Goal: Task Accomplishment & Management: Manage account settings

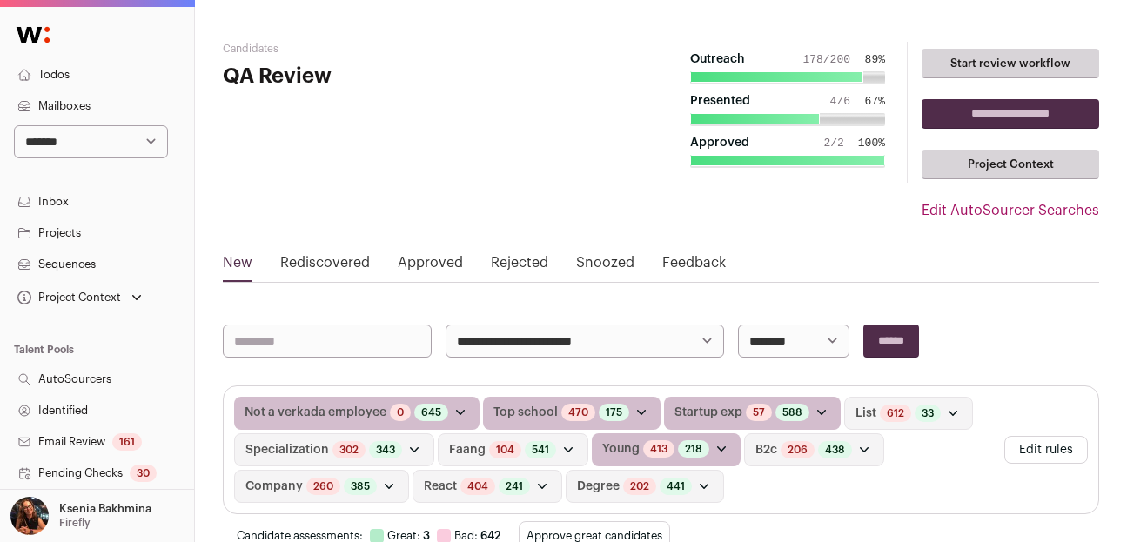
scroll to position [6834, 0]
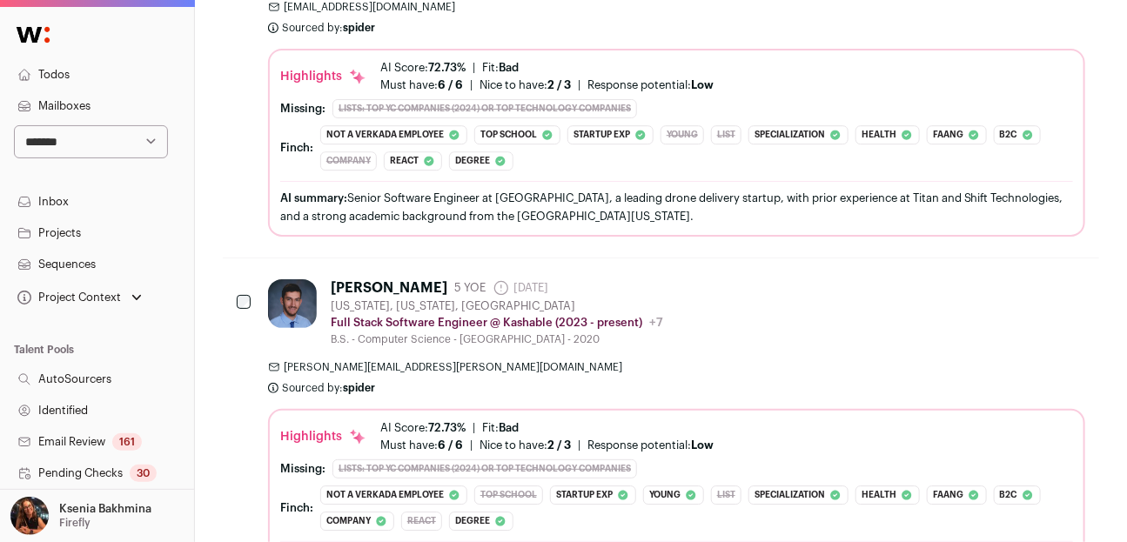
click at [85, 517] on p "Firefly" at bounding box center [74, 523] width 31 height 14
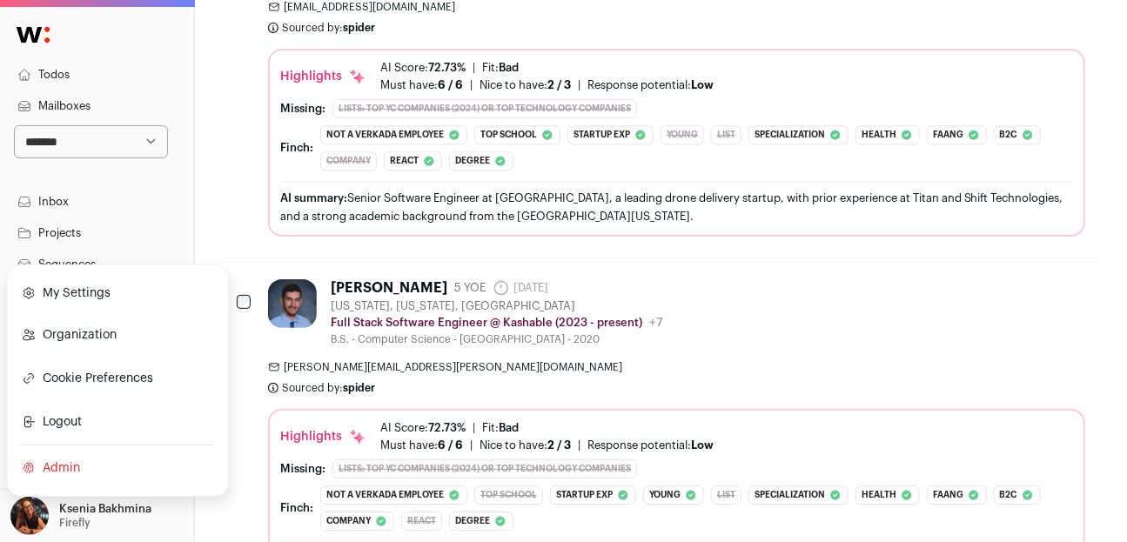
click at [69, 477] on link "Admin" at bounding box center [118, 468] width 192 height 38
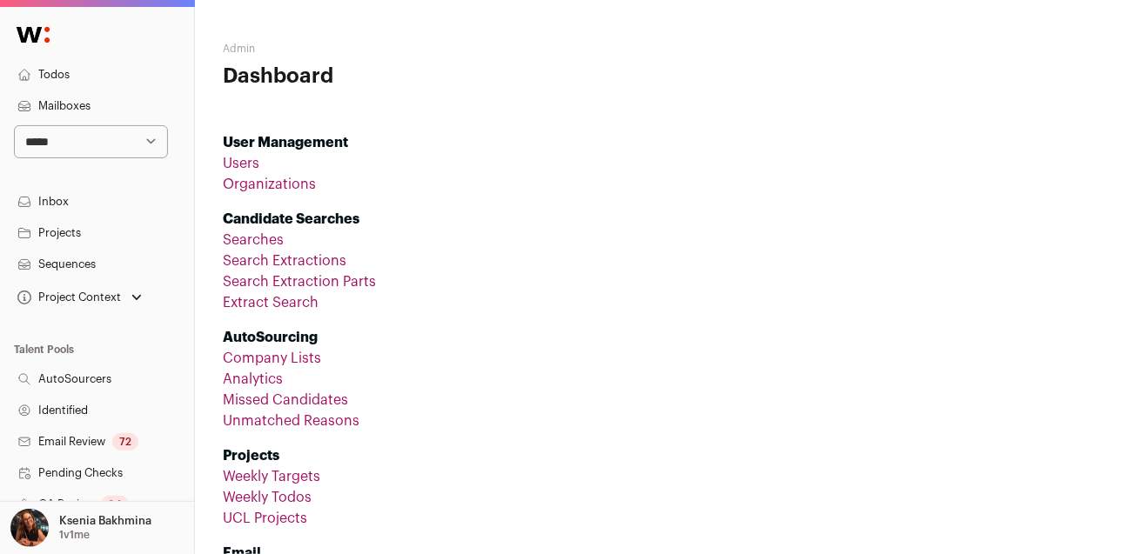
click at [281, 190] on link "Organizations" at bounding box center [269, 184] width 93 height 14
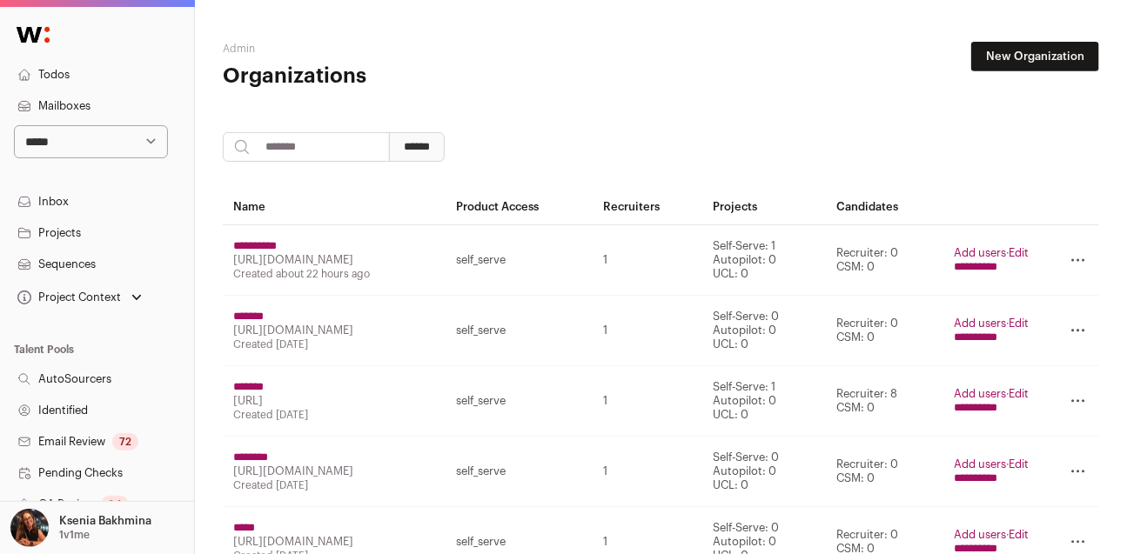
click at [301, 143] on input "search" at bounding box center [306, 147] width 167 height 30
type input "******"
click at [389, 132] on input "******" at bounding box center [417, 147] width 56 height 30
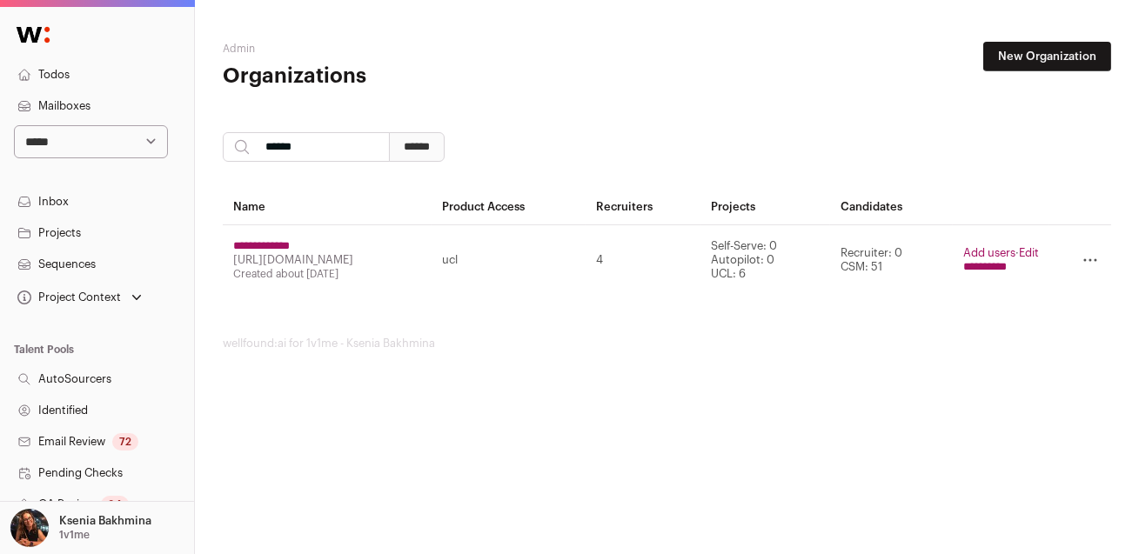
click at [283, 242] on input "**********" at bounding box center [261, 246] width 57 height 14
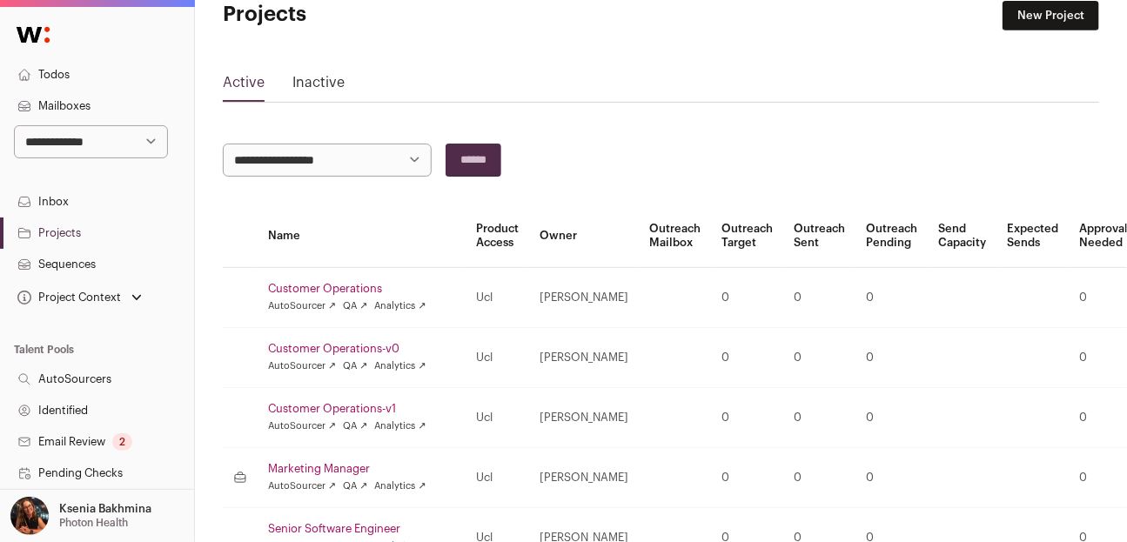
scroll to position [127, 0]
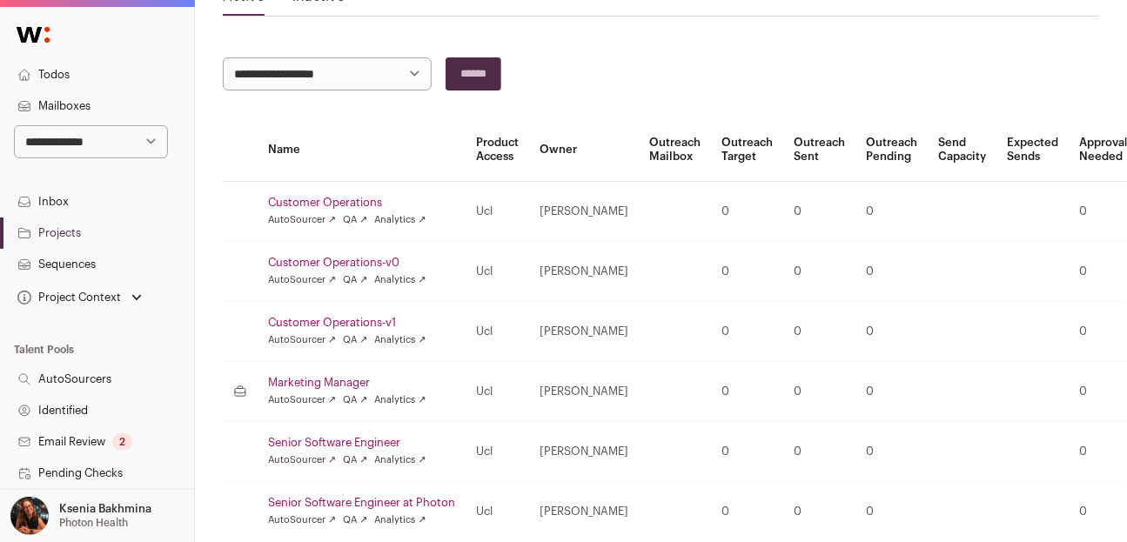
click at [313, 204] on link "Customer Operations" at bounding box center [361, 203] width 187 height 14
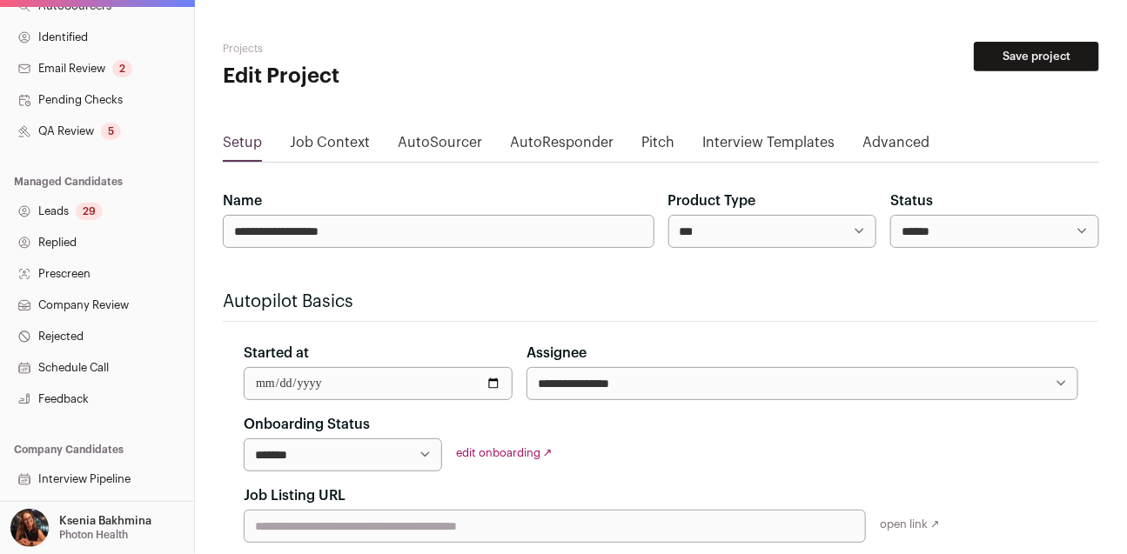
scroll to position [305, 0]
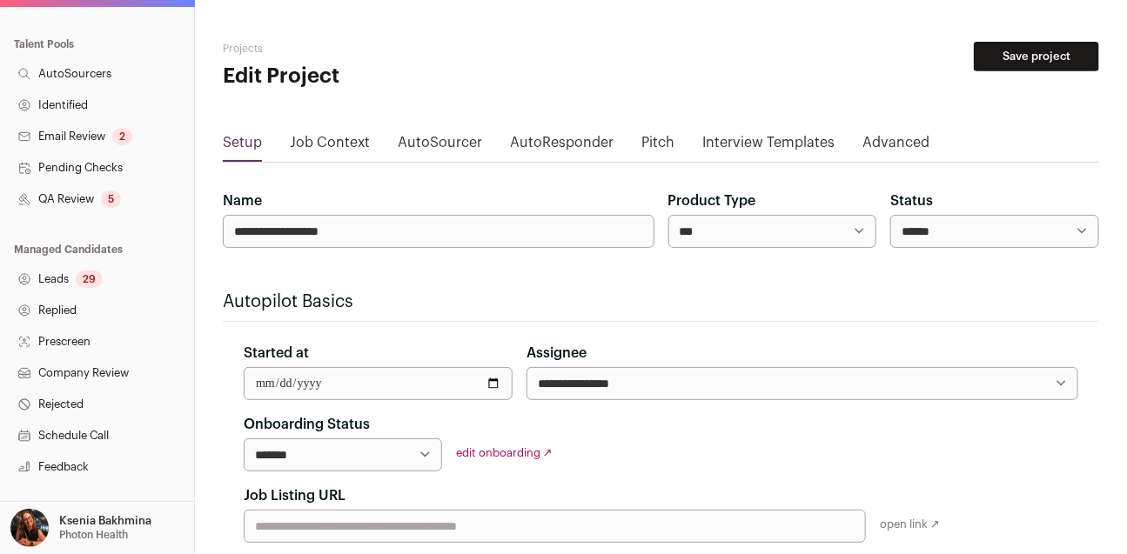
click at [86, 282] on div "29" at bounding box center [89, 279] width 27 height 17
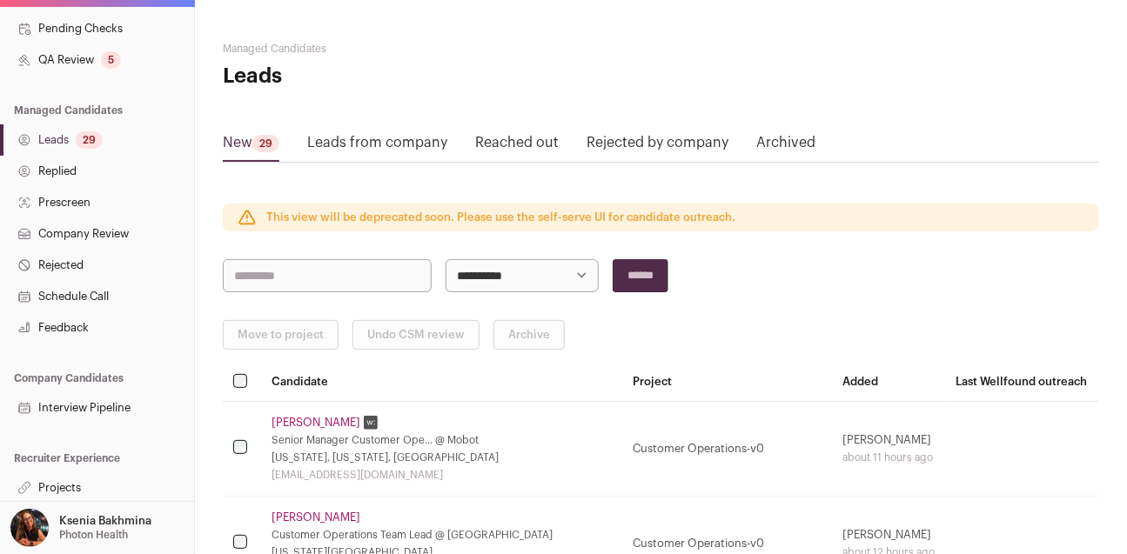
scroll to position [446, 0]
click at [66, 485] on link "Projects" at bounding box center [97, 486] width 194 height 31
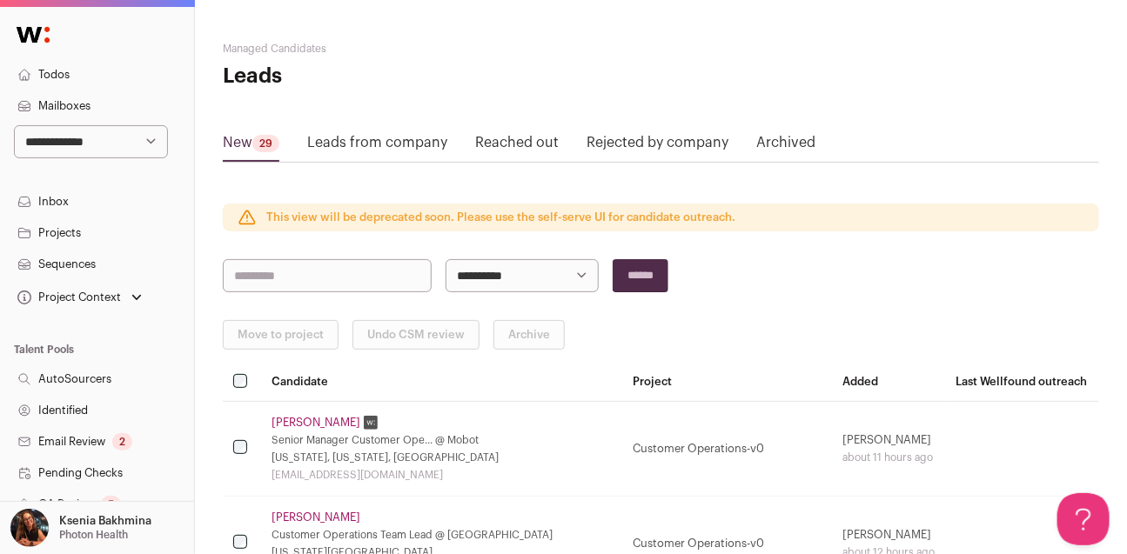
click at [78, 527] on div "Ksenia Bakhmina Photon Health" at bounding box center [105, 528] width 92 height 38
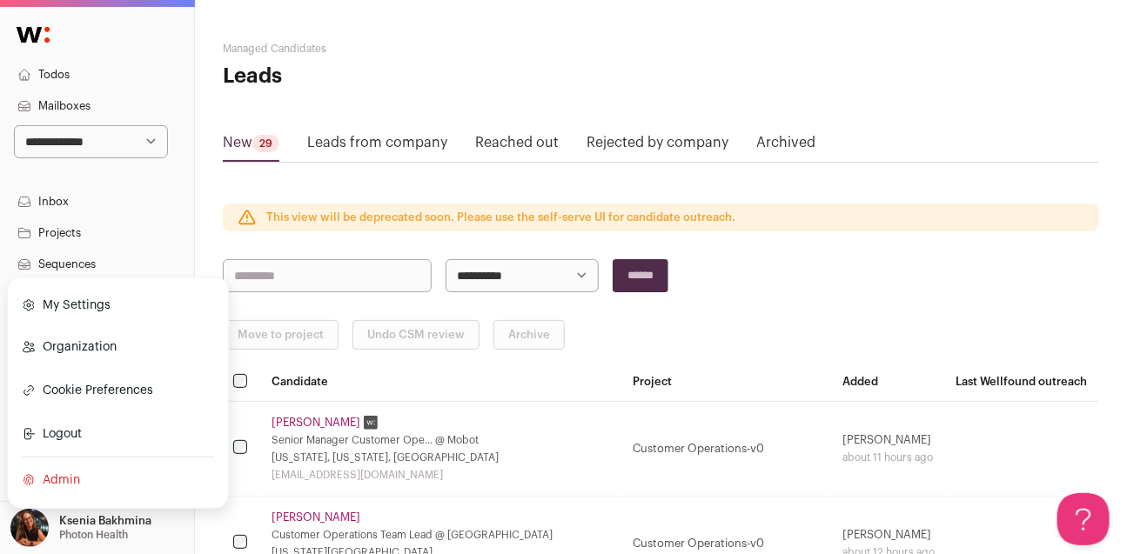
click at [50, 484] on link "Admin" at bounding box center [118, 480] width 192 height 38
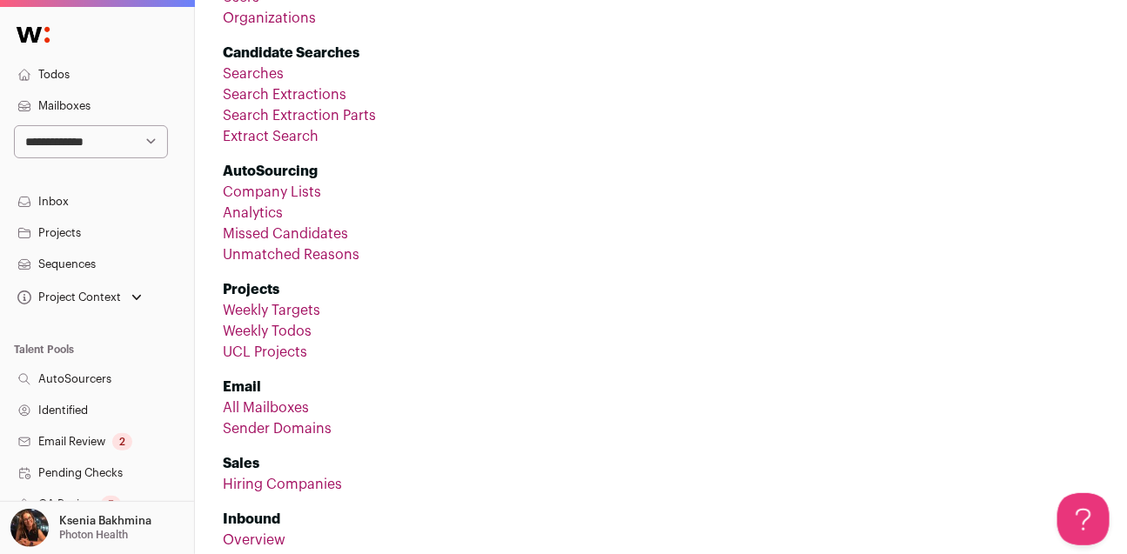
scroll to position [252, 0]
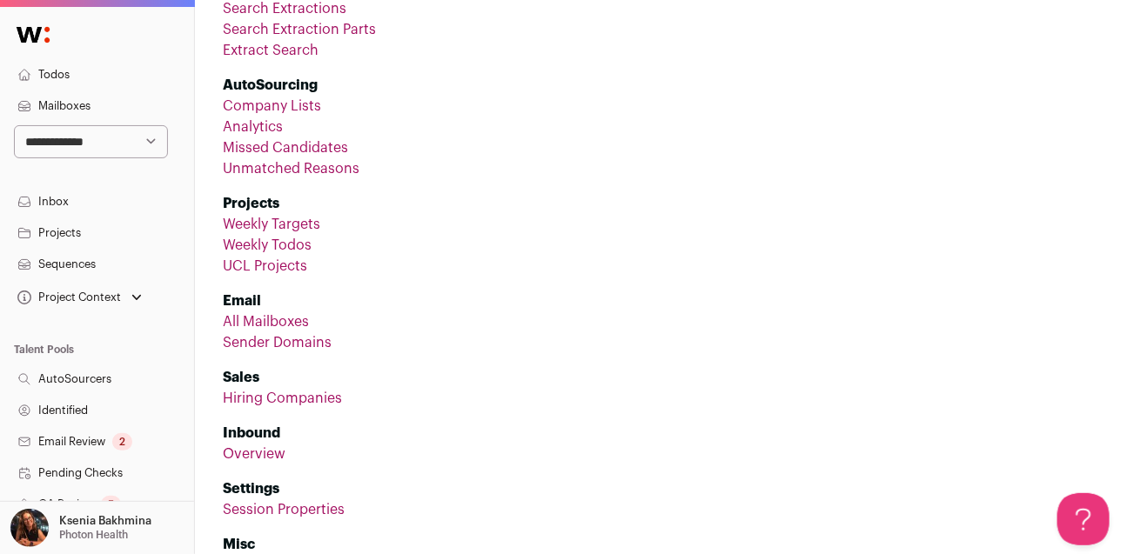
click at [267, 267] on link "UCL Projects" at bounding box center [265, 266] width 84 height 14
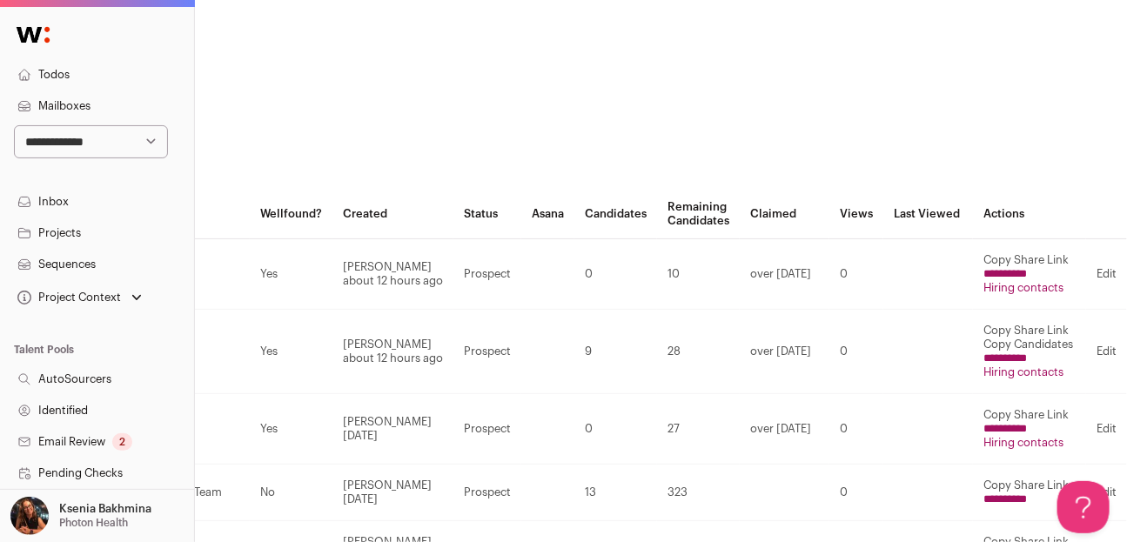
scroll to position [0, 506]
click at [1019, 270] on input "**********" at bounding box center [1004, 274] width 43 height 14
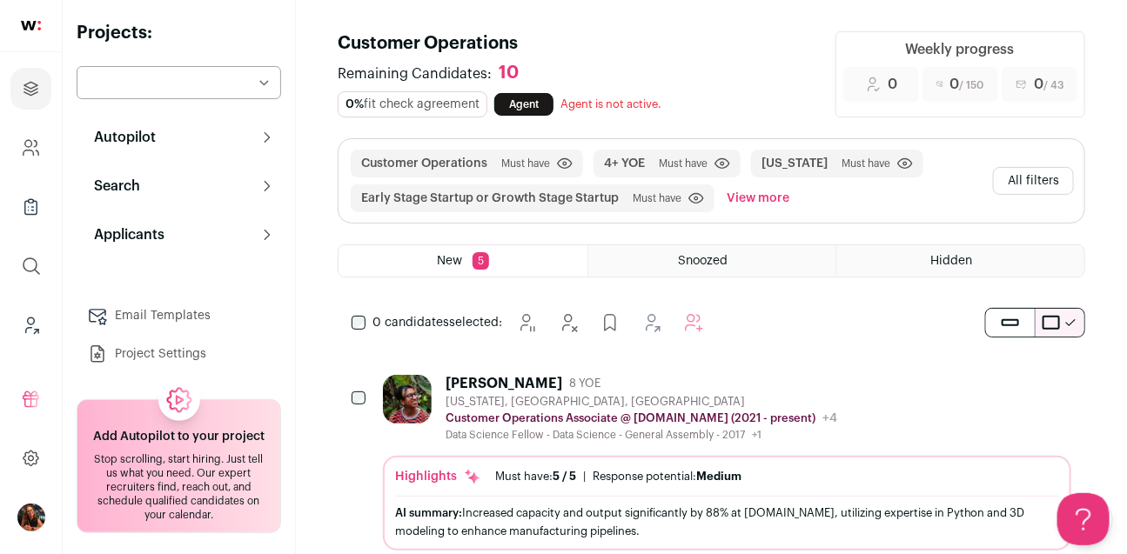
click at [185, 137] on button "Autopilot" at bounding box center [179, 137] width 204 height 35
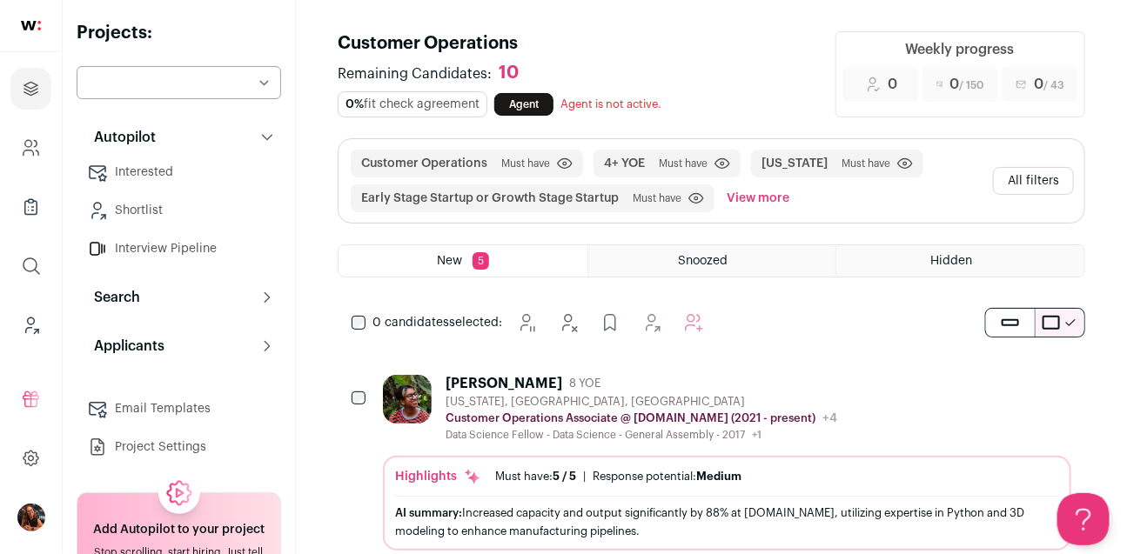
click at [246, 296] on button "Search" at bounding box center [179, 297] width 204 height 35
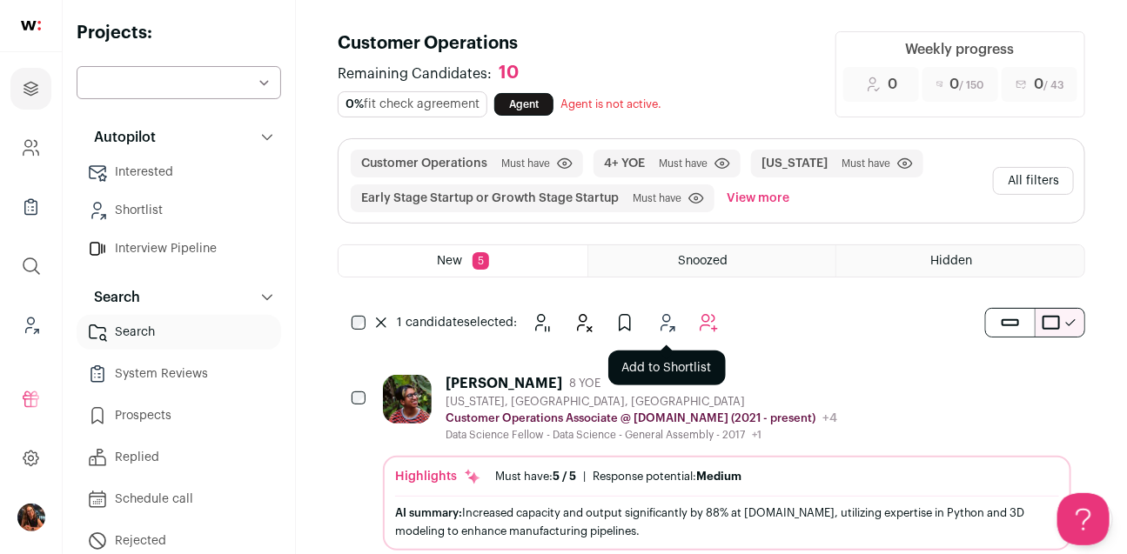
click at [659, 318] on icon "Add to Shortlist" at bounding box center [666, 322] width 21 height 21
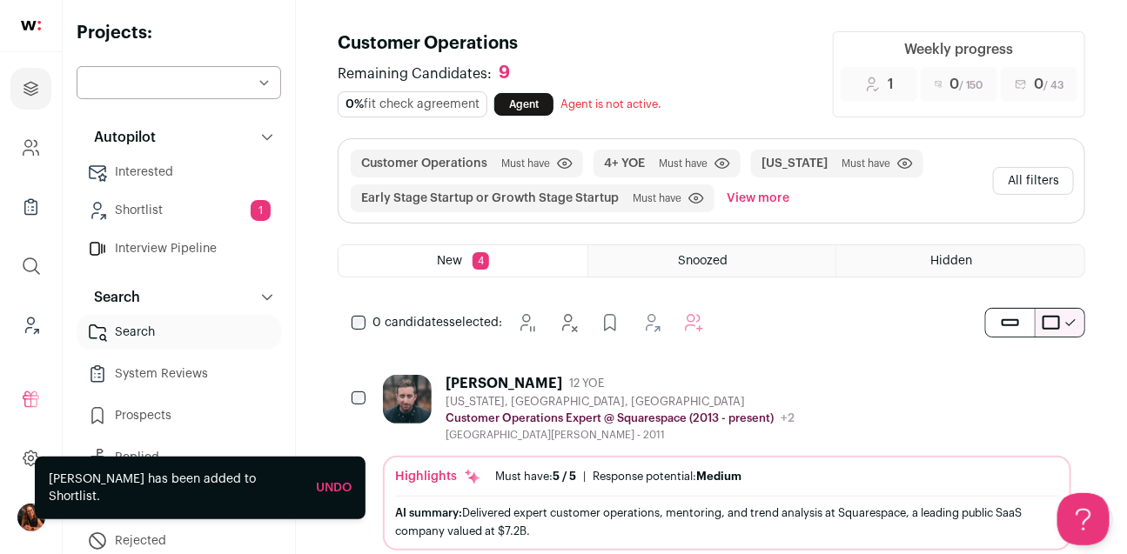
click at [191, 215] on link "Shortlist 1" at bounding box center [179, 210] width 204 height 35
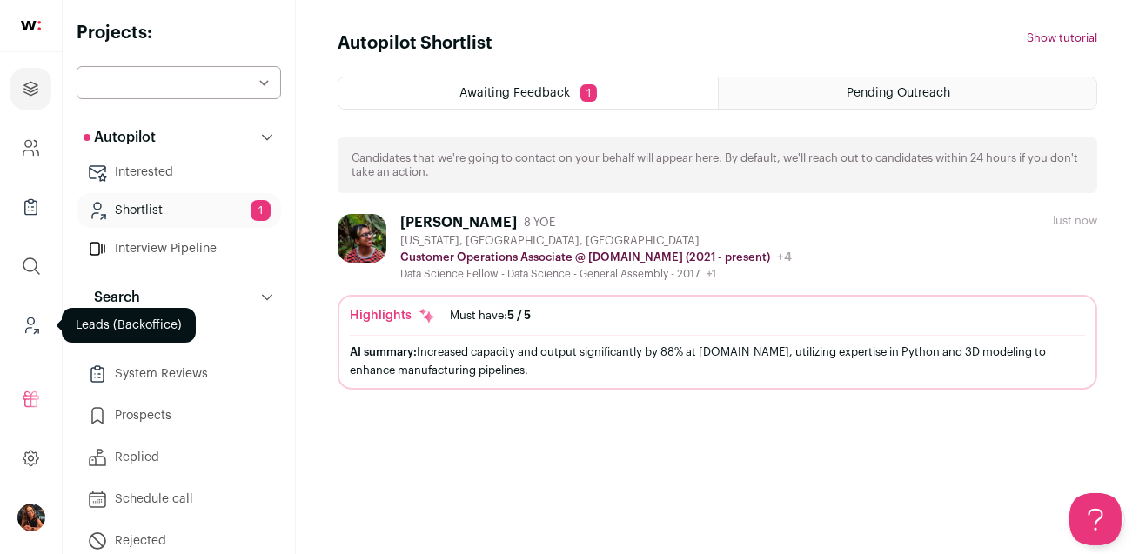
click at [28, 340] on link "Leads (Backoffice)" at bounding box center [30, 325] width 41 height 42
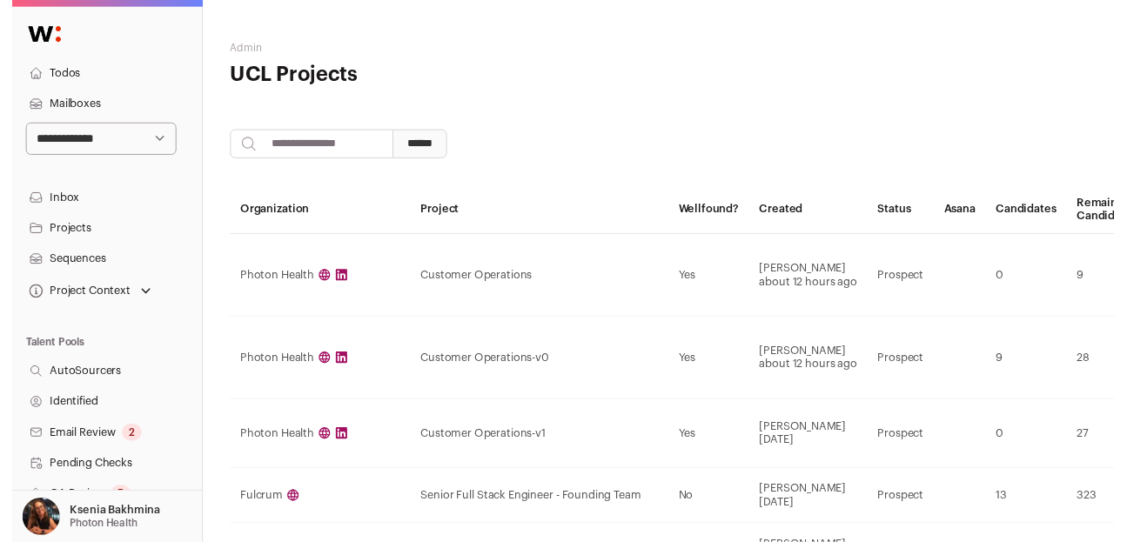
scroll to position [0, 506]
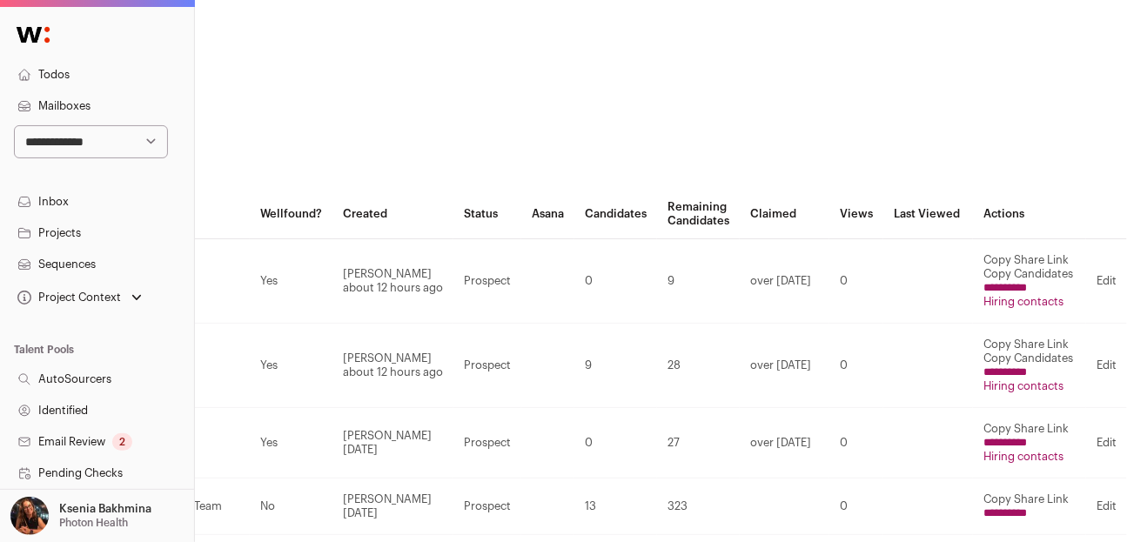
click at [110, 528] on p "Photon Health" at bounding box center [93, 523] width 69 height 14
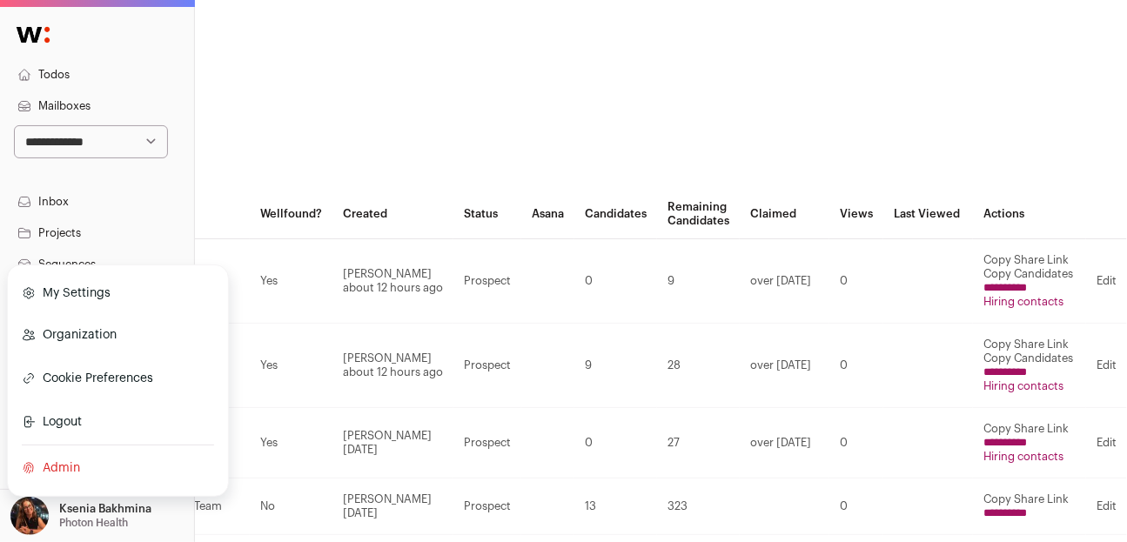
click at [56, 473] on link "Admin" at bounding box center [118, 468] width 192 height 38
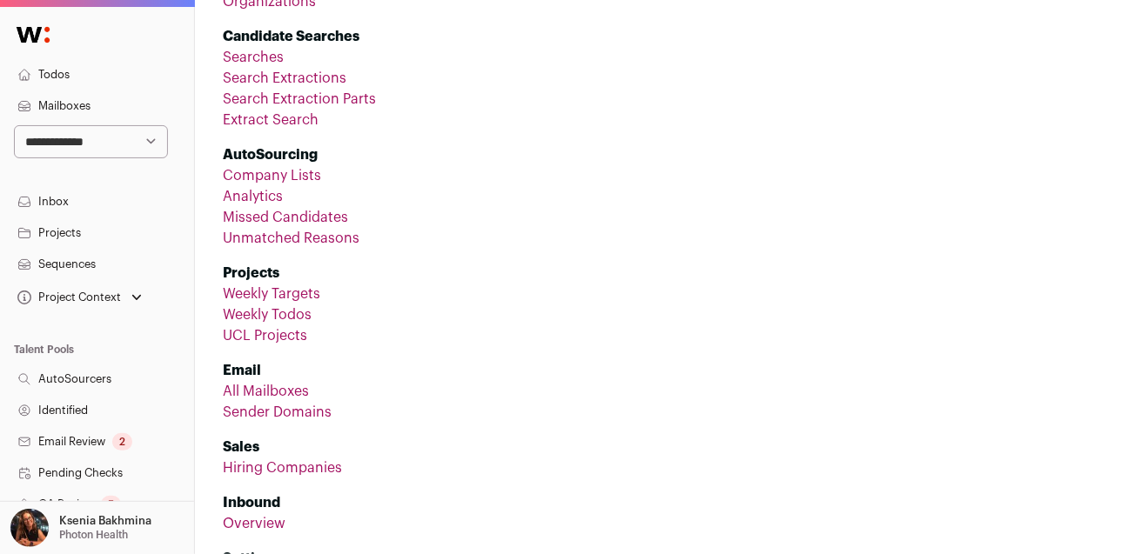
scroll to position [227, 0]
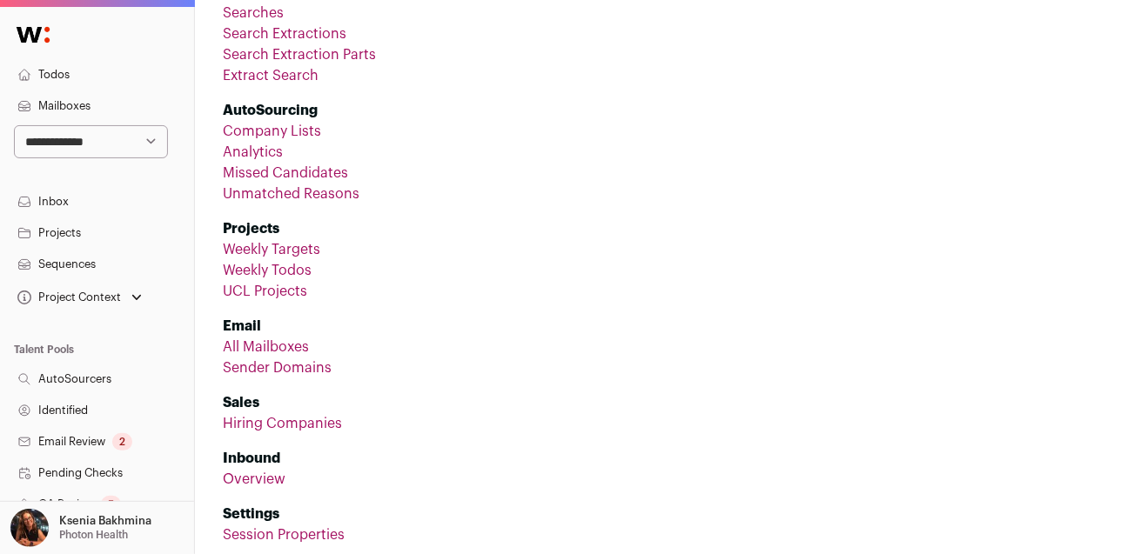
click at [264, 291] on link "UCL Projects" at bounding box center [265, 291] width 84 height 14
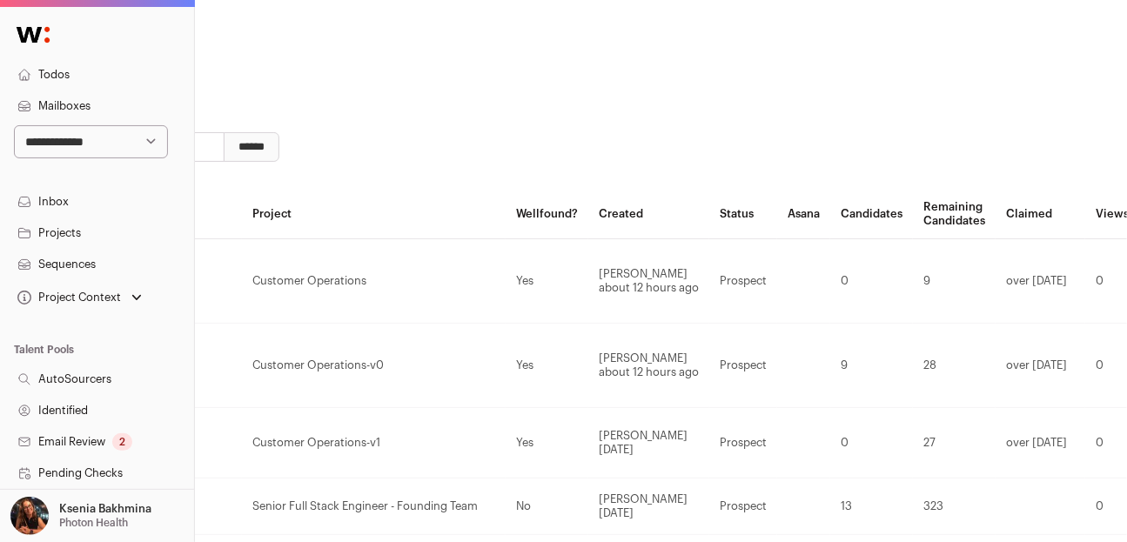
scroll to position [0, 506]
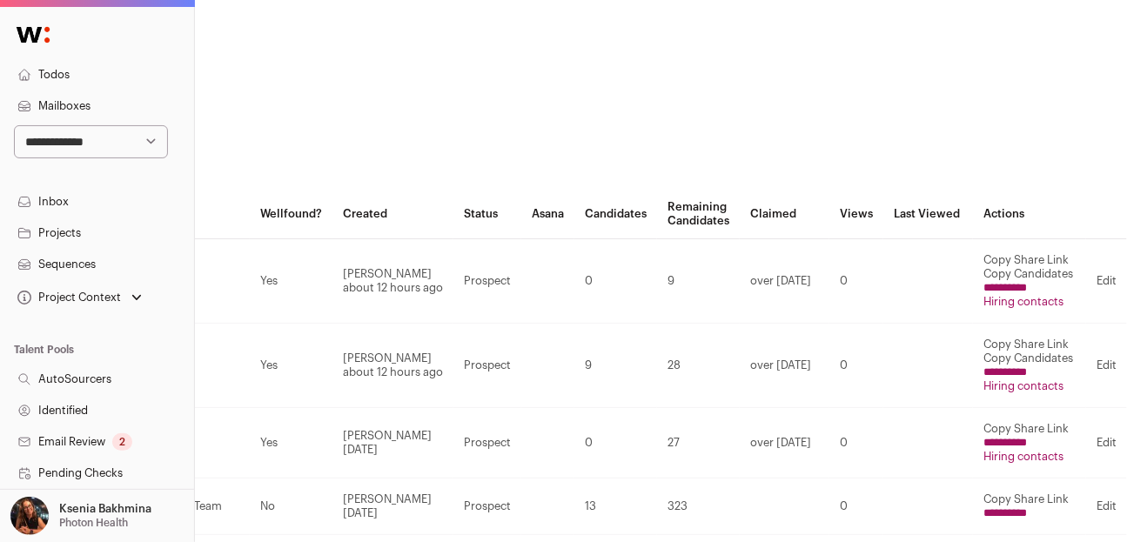
click at [1031, 257] on button "Copy Share Link" at bounding box center [1025, 260] width 85 height 14
click at [1040, 255] on button "Copy Share Link" at bounding box center [1025, 260] width 85 height 14
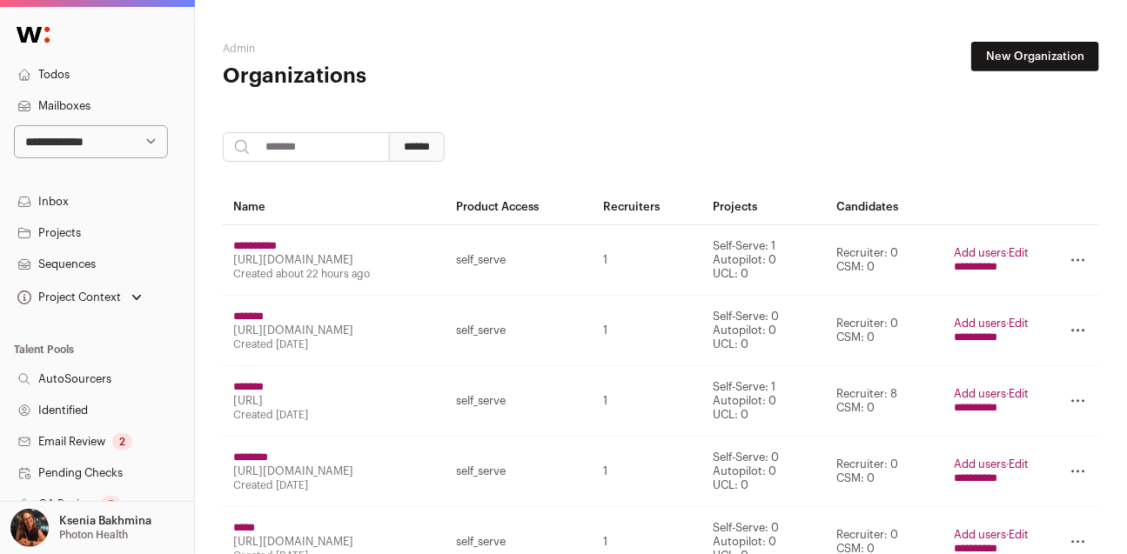
click at [312, 142] on input "search" at bounding box center [306, 147] width 167 height 30
click at [104, 522] on p "Ksenia Bakhmina" at bounding box center [105, 521] width 92 height 14
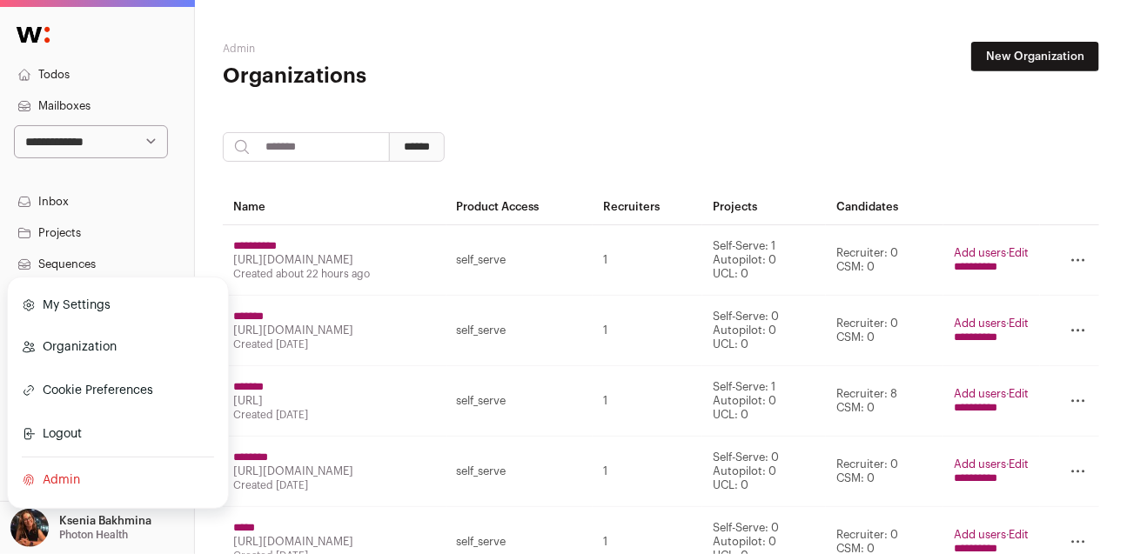
click at [51, 472] on link "Admin" at bounding box center [118, 480] width 192 height 38
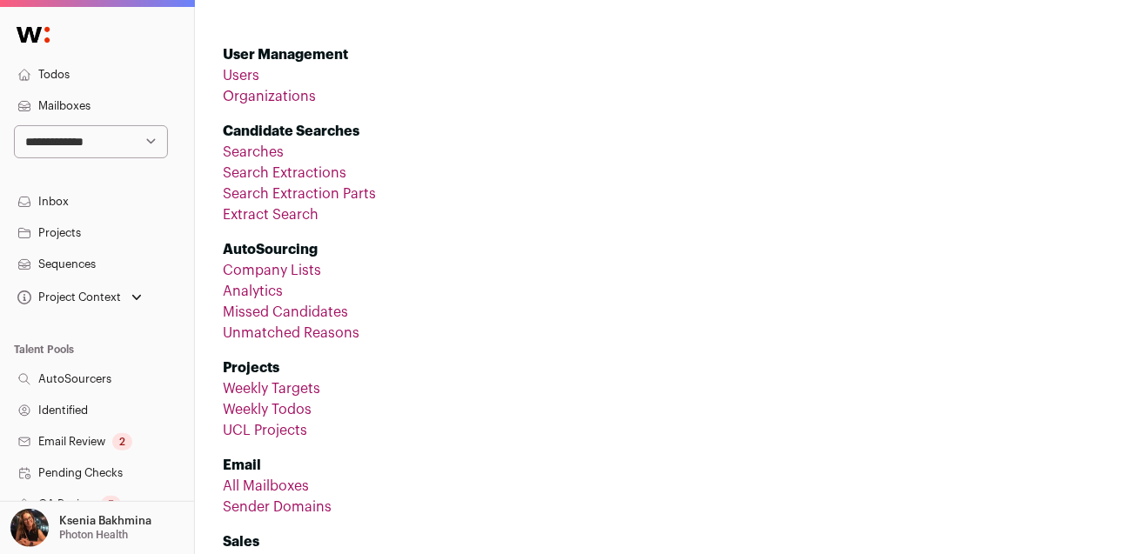
scroll to position [89, 0]
click at [261, 425] on link "UCL Projects" at bounding box center [265, 430] width 84 height 14
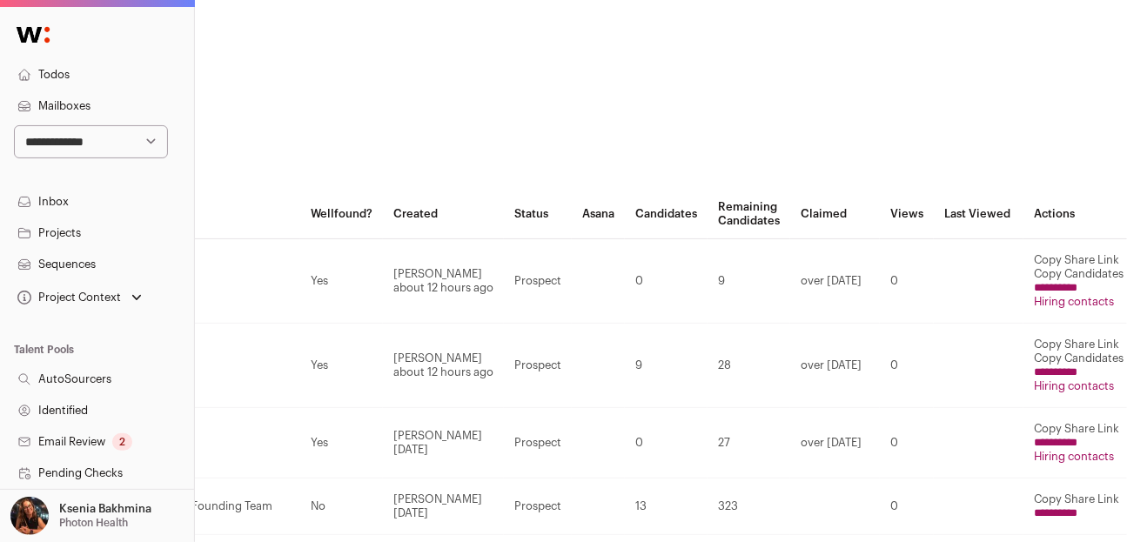
scroll to position [0, 506]
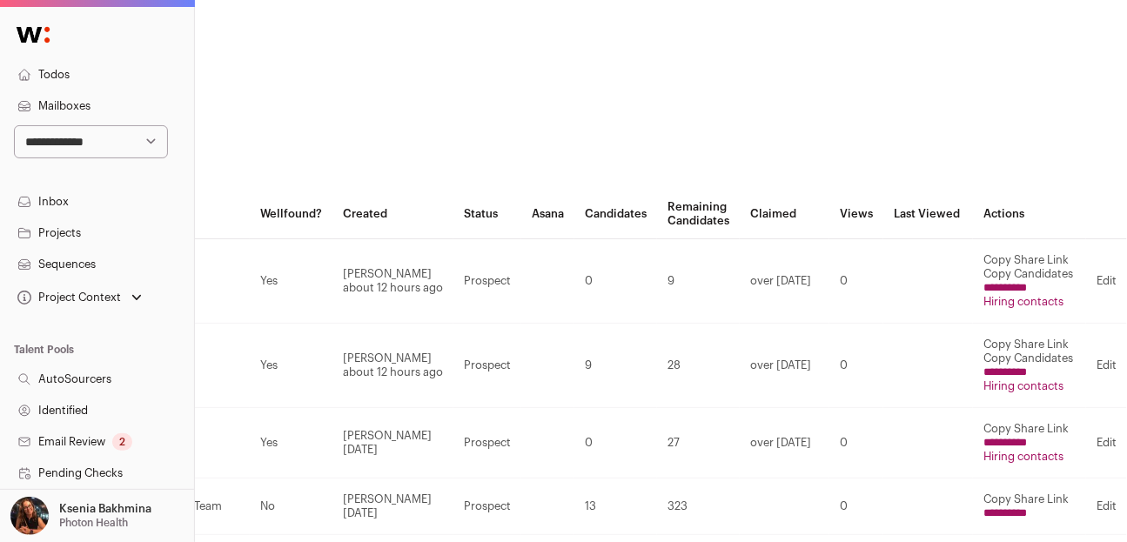
click at [1034, 253] on button "Copy Share Link" at bounding box center [1025, 260] width 85 height 14
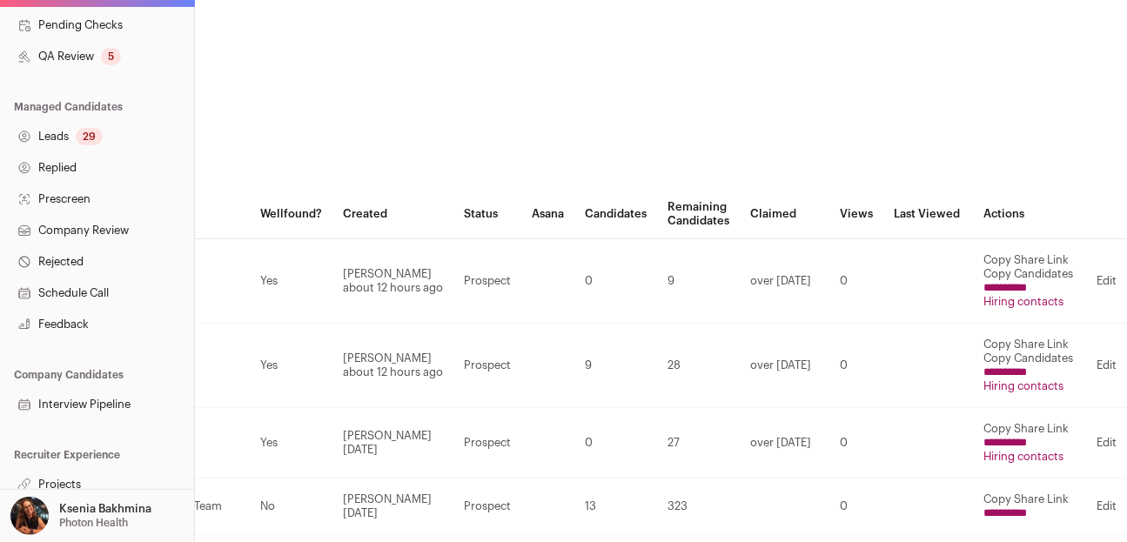
scroll to position [458, 0]
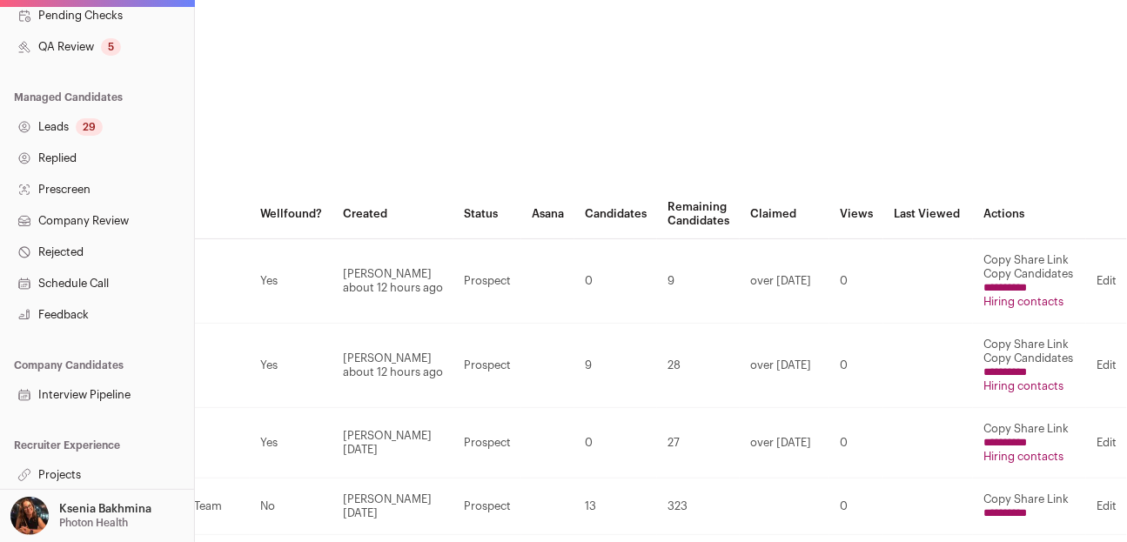
click at [1009, 284] on input "**********" at bounding box center [1004, 288] width 43 height 14
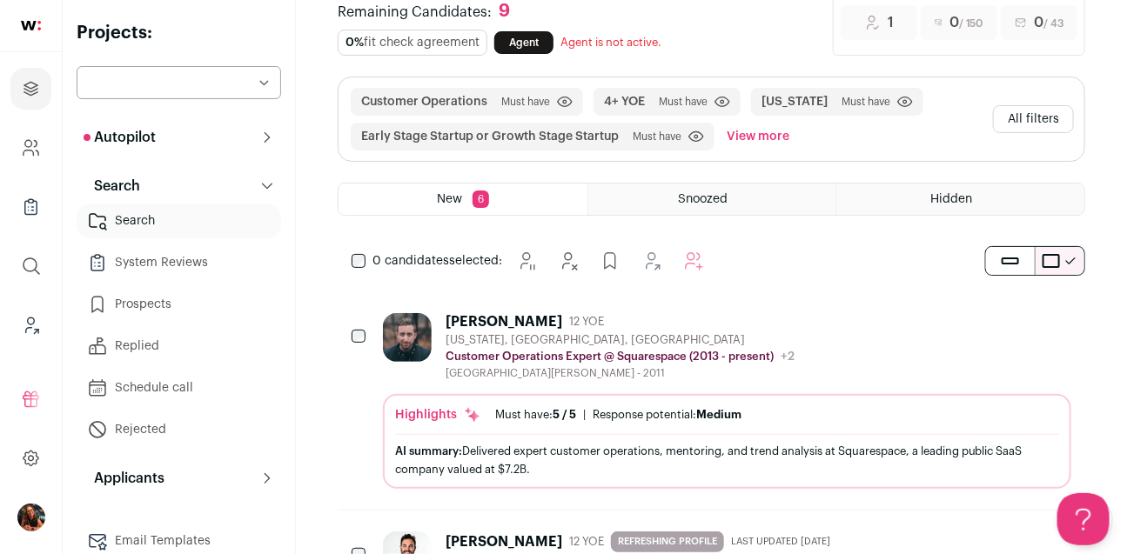
scroll to position [142, 0]
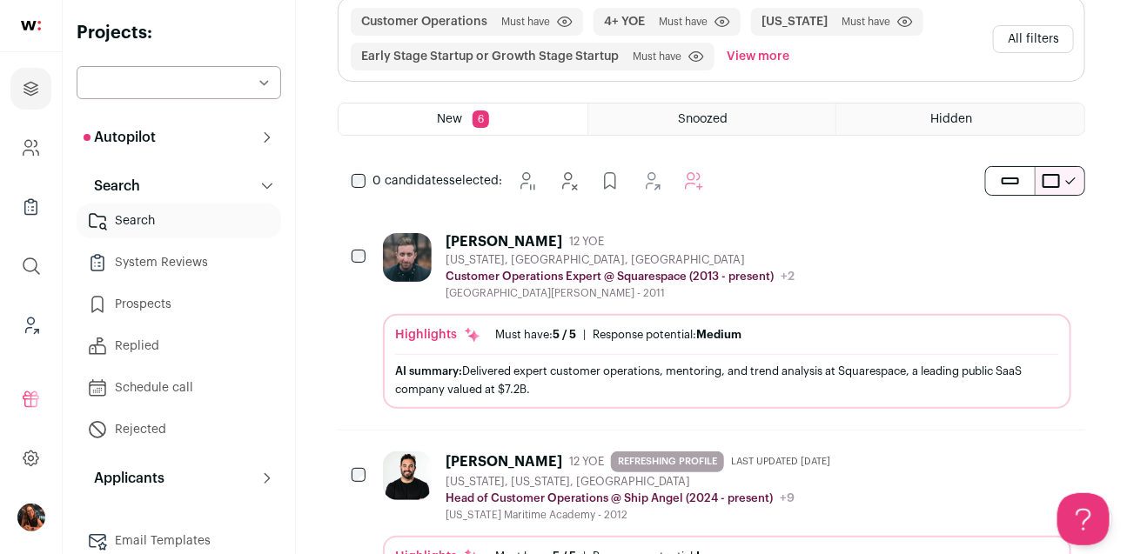
click at [141, 141] on p "Autopilot" at bounding box center [120, 137] width 72 height 21
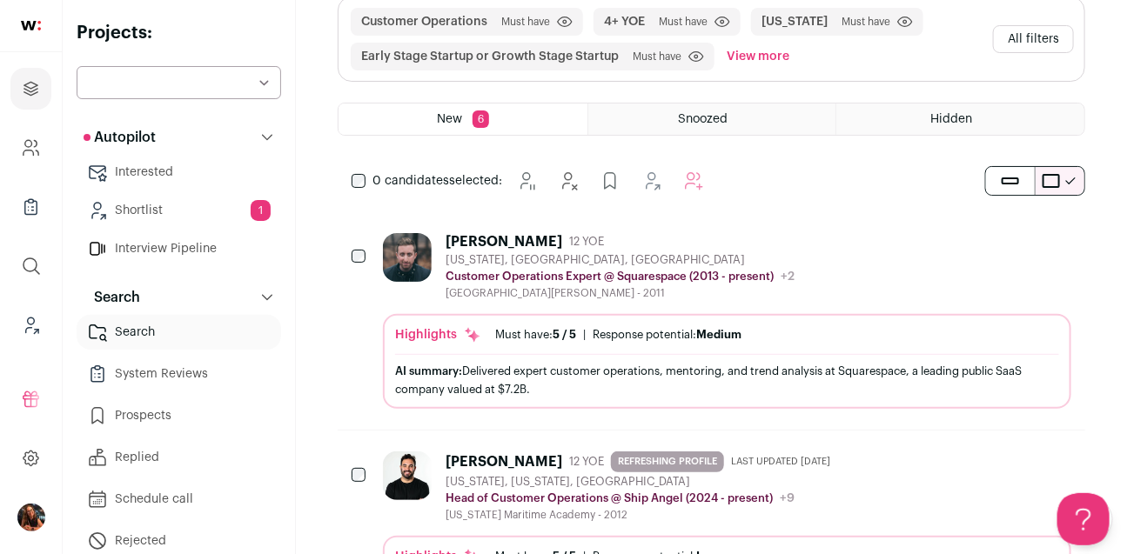
click at [352, 248] on div at bounding box center [359, 257] width 17 height 49
click at [161, 211] on link "Shortlist 1" at bounding box center [179, 210] width 204 height 35
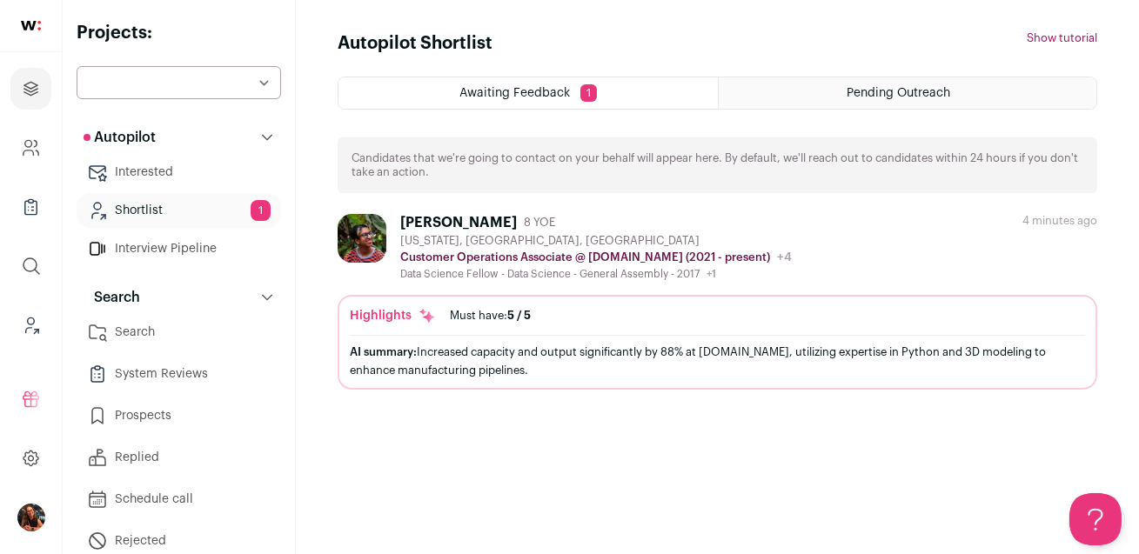
click at [135, 202] on link "Shortlist 1" at bounding box center [179, 210] width 204 height 35
click at [814, 216] on div "Calil Singla 8 YOE New York, NY, USA Customer Operations Associate @ Matter.io …" at bounding box center [717, 247] width 759 height 67
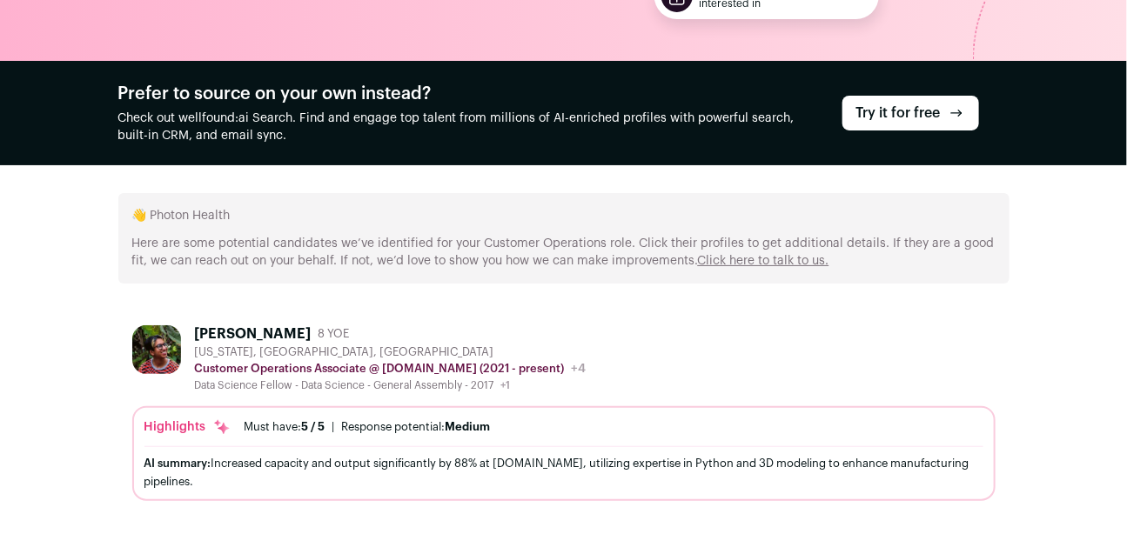
scroll to position [250, 0]
